Goal: Answer question/provide support: Share knowledge or assist other users

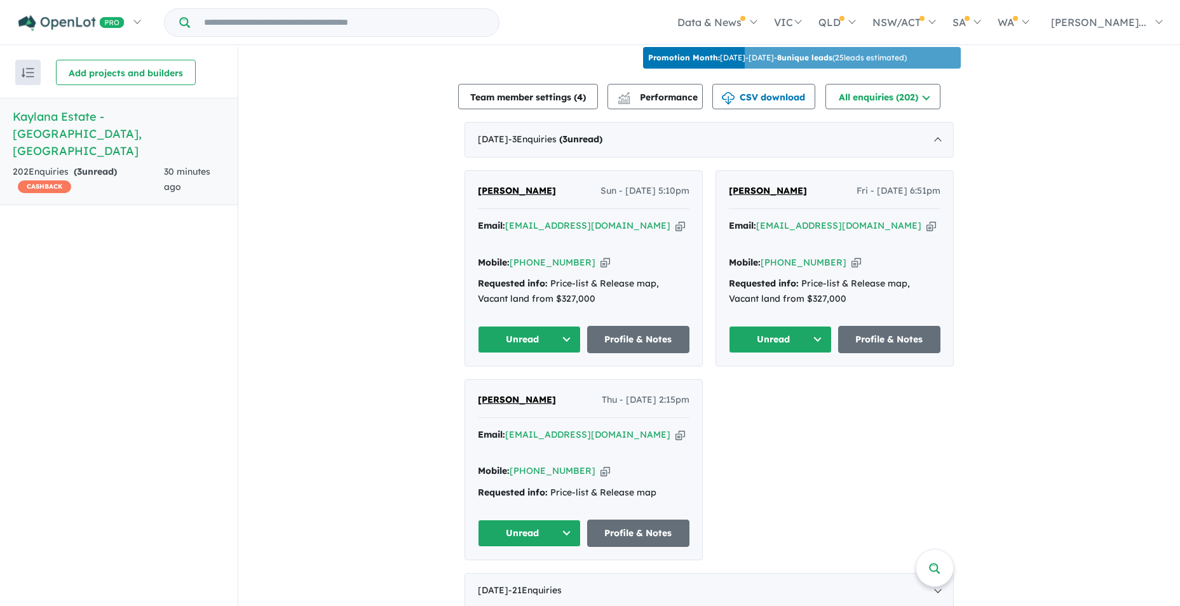
scroll to position [508, 0]
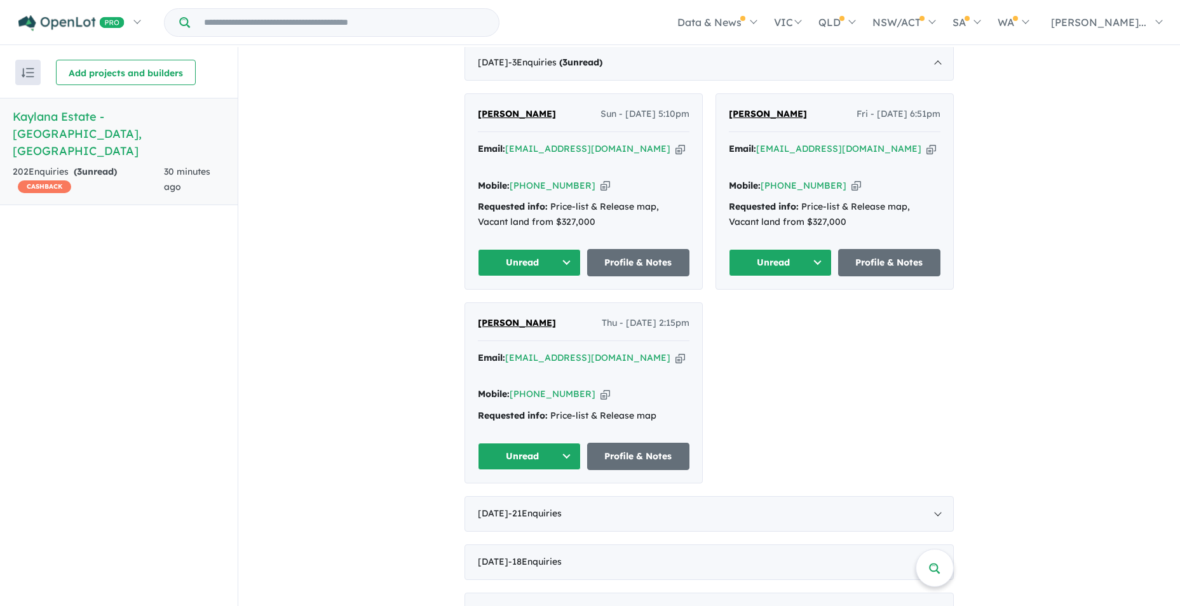
click at [566, 443] on button "Unread" at bounding box center [529, 456] width 103 height 27
click at [527, 501] on button "Assigned" at bounding box center [533, 515] width 111 height 29
click at [814, 249] on button "Unread" at bounding box center [780, 262] width 103 height 27
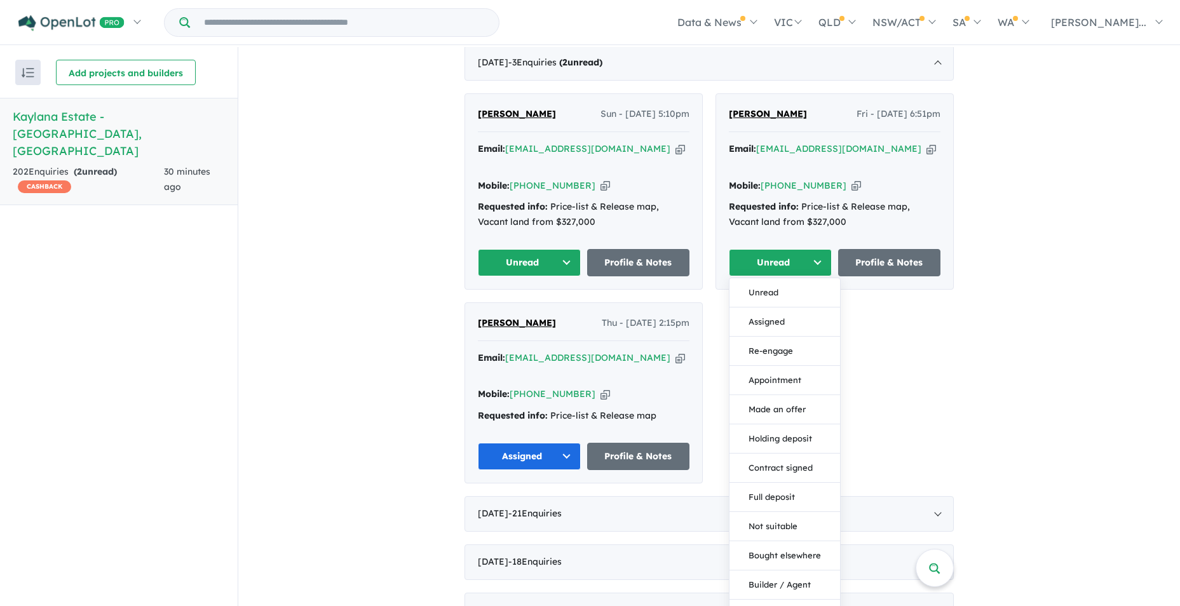
drag, startPoint x: 761, startPoint y: 303, endPoint x: 746, endPoint y: 298, distance: 16.1
click at [761, 307] on button "Assigned" at bounding box center [784, 321] width 111 height 29
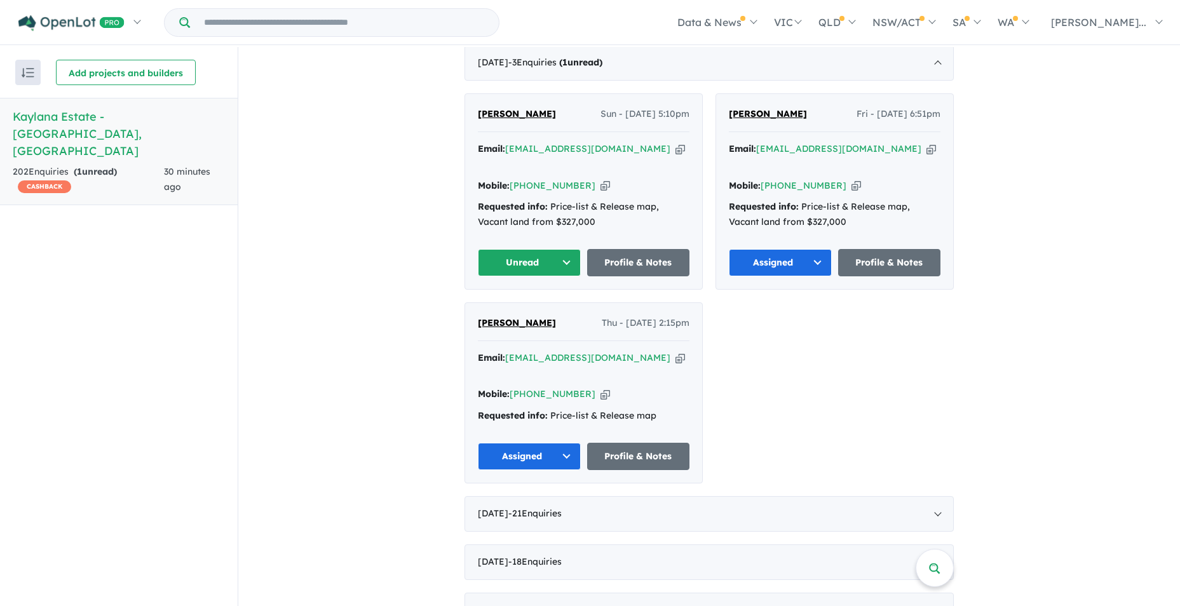
click at [564, 249] on button "Unread" at bounding box center [529, 262] width 103 height 27
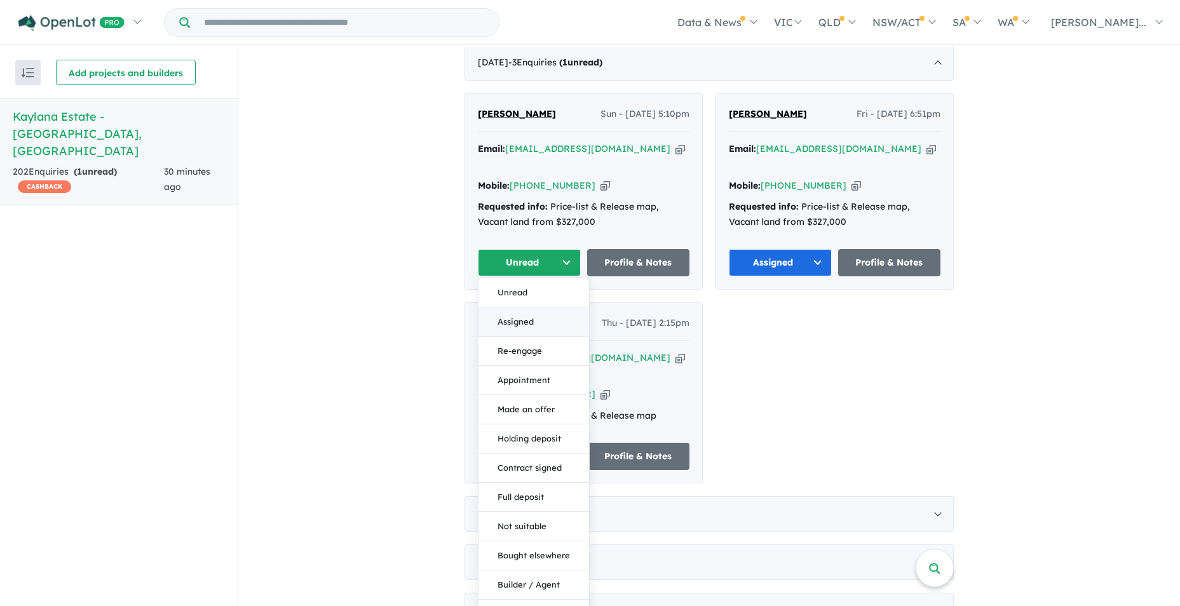
click at [518, 307] on button "Assigned" at bounding box center [533, 321] width 111 height 29
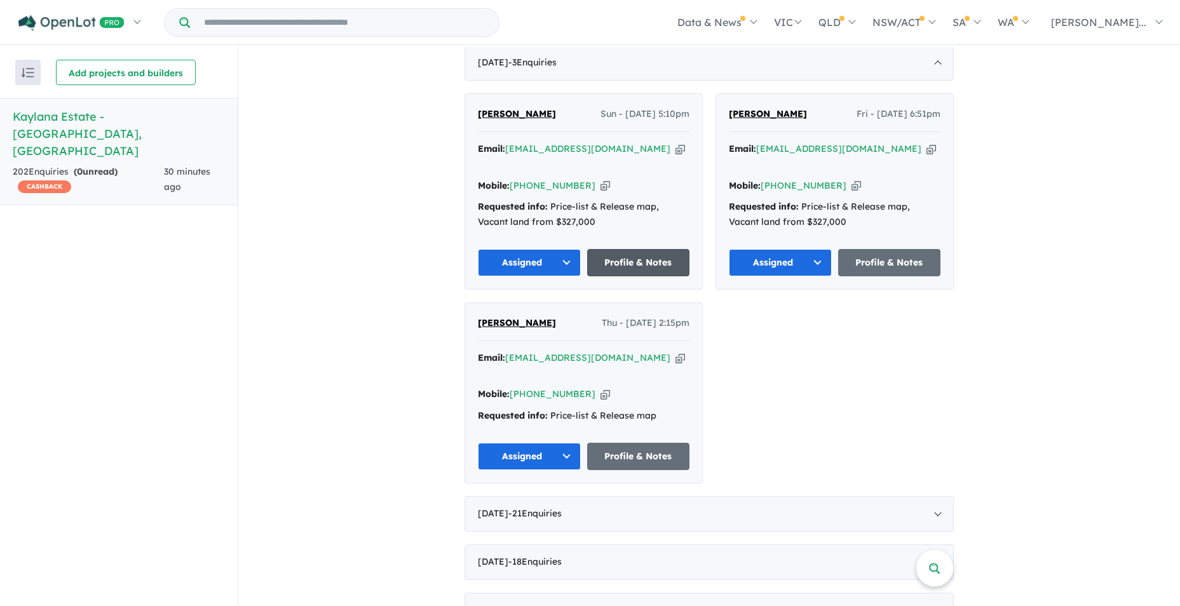
click at [644, 249] on link "Profile & Notes" at bounding box center [638, 262] width 103 height 27
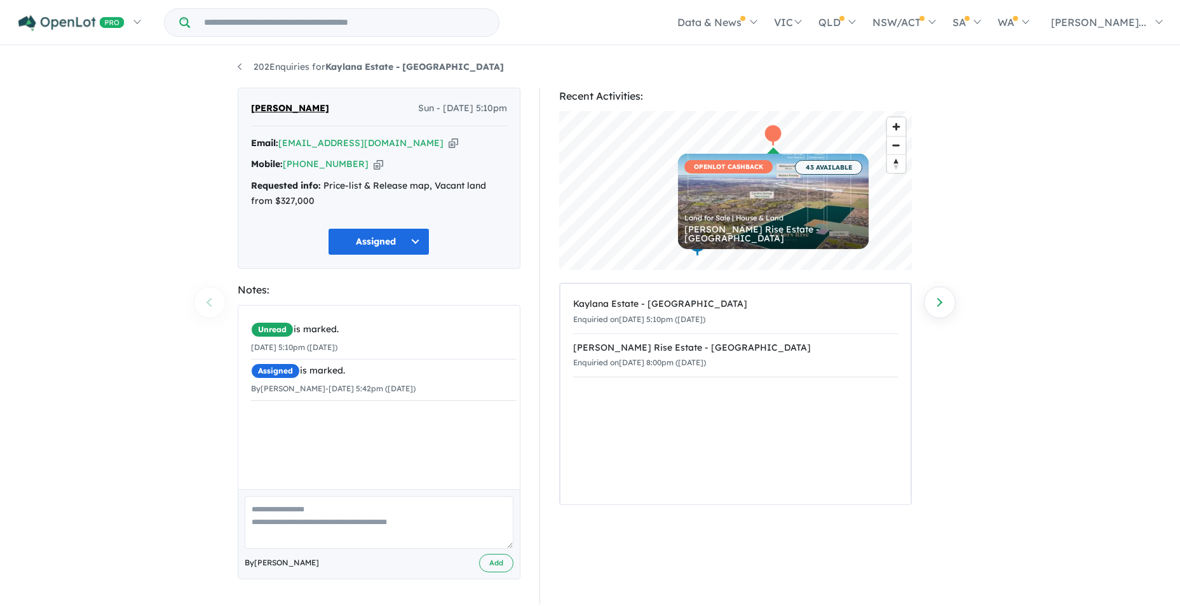
click at [308, 500] on textarea at bounding box center [379, 522] width 269 height 53
click at [339, 529] on textarea "**********" at bounding box center [379, 522] width 269 height 53
type textarea "**********"
click at [491, 564] on button "Add" at bounding box center [496, 563] width 34 height 18
